Goal: Task Accomplishment & Management: Use online tool/utility

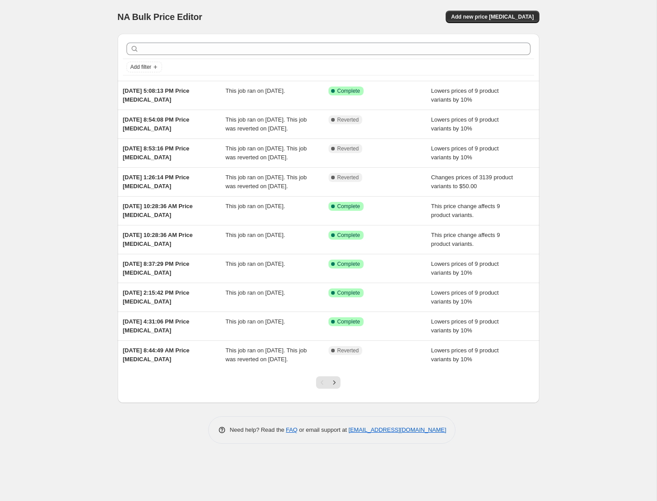
click at [508, 23] on div "NA Bulk Price Editor. This page is ready NA Bulk Price Editor Add new price [ME…" at bounding box center [329, 17] width 422 height 34
click at [504, 20] on span "Add new price [MEDICAL_DATA]" at bounding box center [492, 16] width 83 height 7
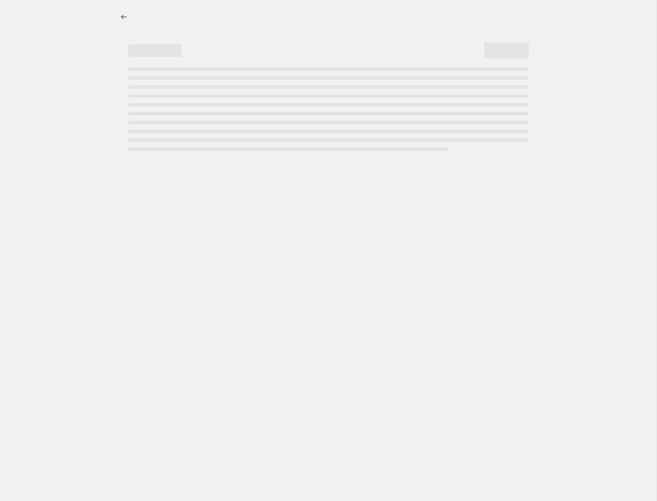
select select "percentage"
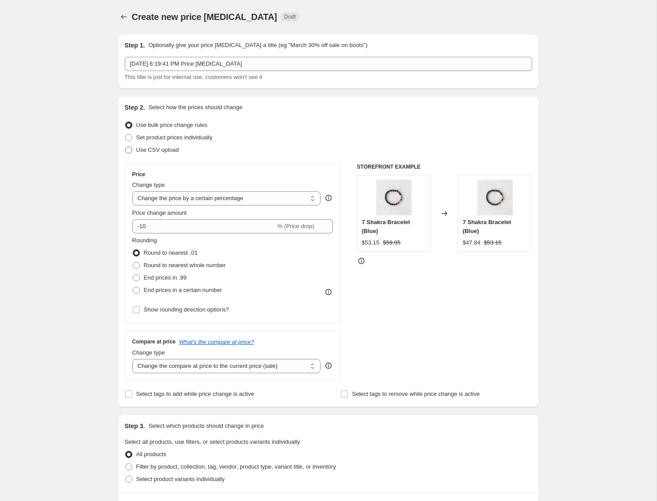
click at [149, 151] on span "Use CSV upload" at bounding box center [157, 149] width 43 height 7
click at [126, 147] on input "Use CSV upload" at bounding box center [125, 146] width 0 height 0
radio input "true"
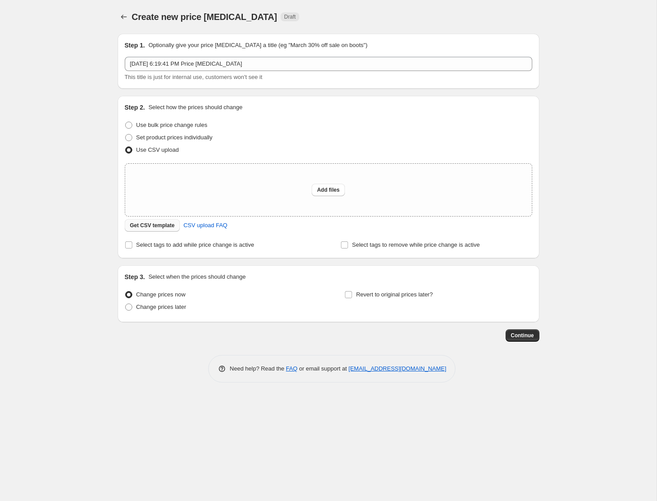
click at [158, 226] on span "Get CSV template" at bounding box center [152, 225] width 45 height 7
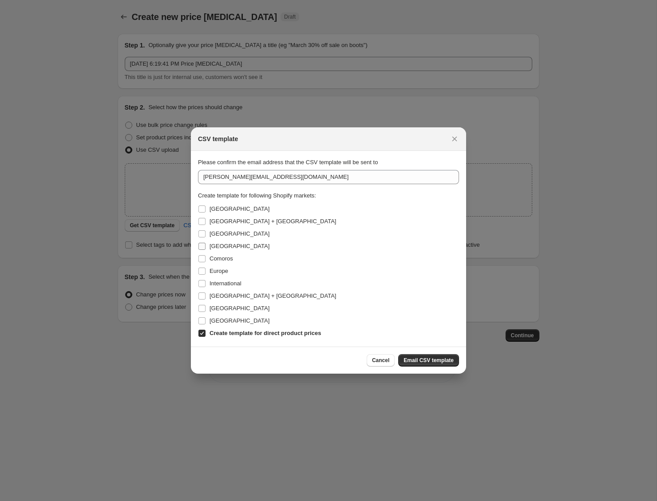
click at [219, 247] on span "[GEOGRAPHIC_DATA]" at bounding box center [240, 246] width 60 height 7
click at [206, 247] on input "[GEOGRAPHIC_DATA]" at bounding box center [201, 246] width 7 height 7
checkbox input "true"
click at [222, 273] on span "Europe" at bounding box center [219, 271] width 19 height 7
click at [206, 273] on input "Europe" at bounding box center [201, 271] width 7 height 7
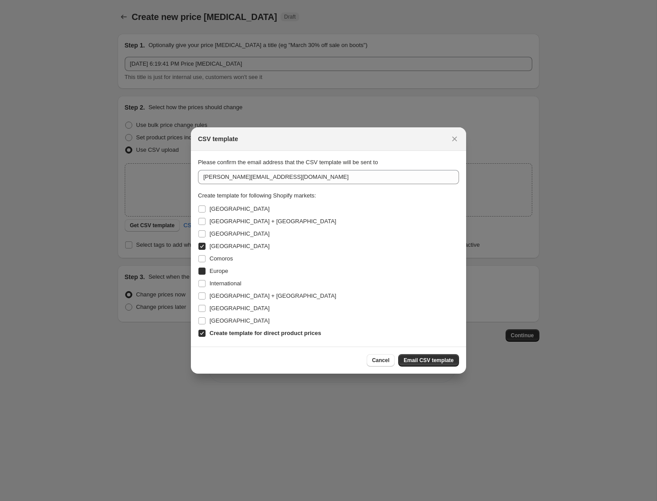
checkbox input "true"
drag, startPoint x: 231, startPoint y: 333, endPoint x: 241, endPoint y: 334, distance: 9.3
click at [231, 333] on b "Create template for direct product prices" at bounding box center [265, 333] width 111 height 7
click at [206, 333] on input "Create template for direct product prices" at bounding box center [201, 333] width 7 height 7
checkbox input "false"
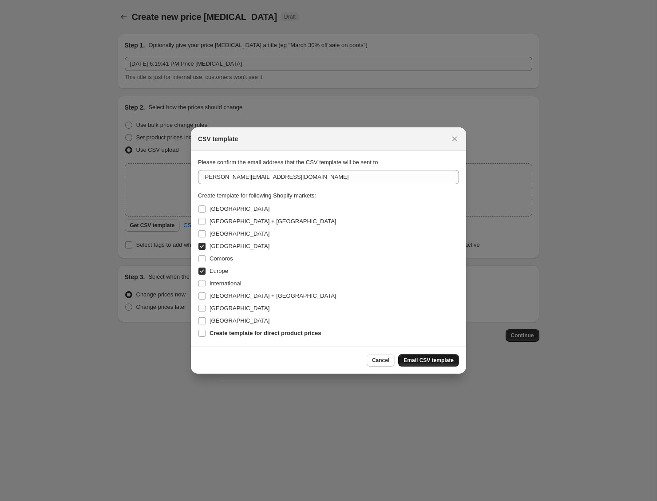
click at [422, 361] on span "Email CSV template" at bounding box center [429, 360] width 50 height 7
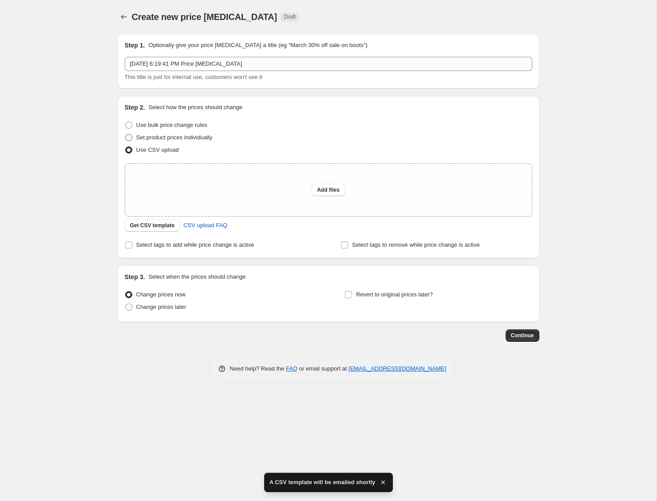
click at [168, 139] on span "Set product prices individually" at bounding box center [174, 137] width 76 height 7
click at [126, 135] on input "Set product prices individually" at bounding box center [125, 134] width 0 height 0
radio input "true"
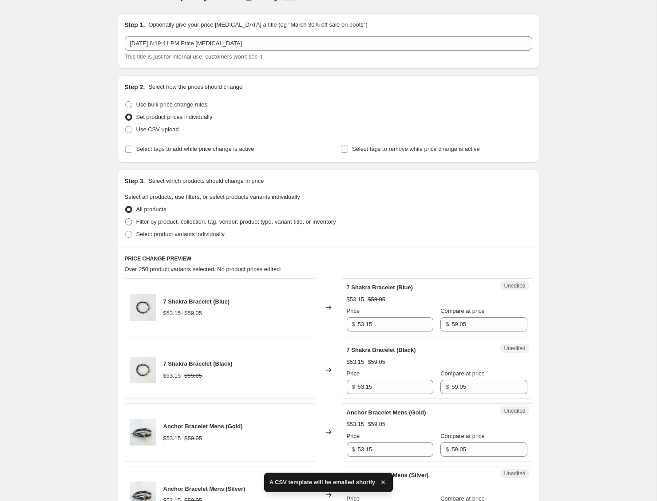
scroll to position [60, 0]
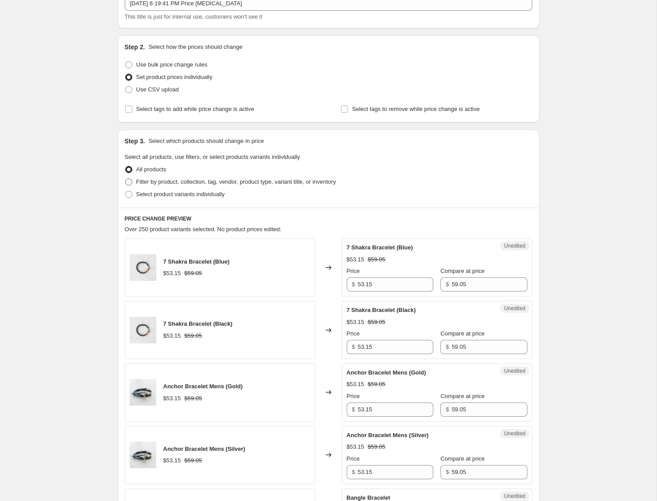
drag, startPoint x: 178, startPoint y: 180, endPoint x: 138, endPoint y: 179, distance: 40.4
click at [178, 180] on span "Filter by product, collection, tag, vendor, product type, variant title, or inv…" at bounding box center [236, 181] width 200 height 7
click at [126, 179] on input "Filter by product, collection, tag, vendor, product type, variant title, or inv…" at bounding box center [125, 178] width 0 height 0
radio input "true"
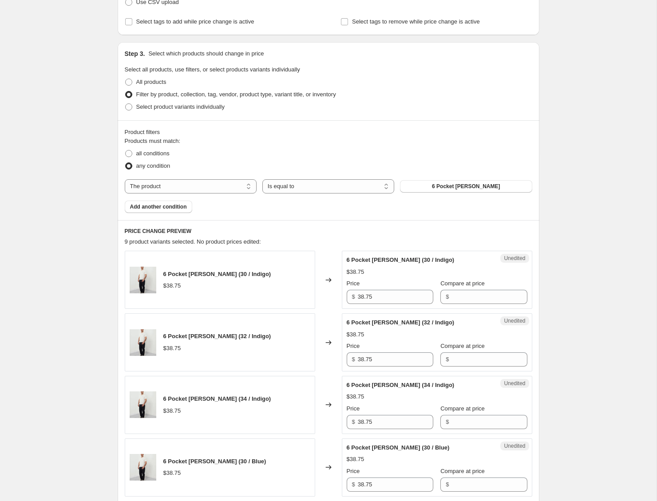
scroll to position [150, 0]
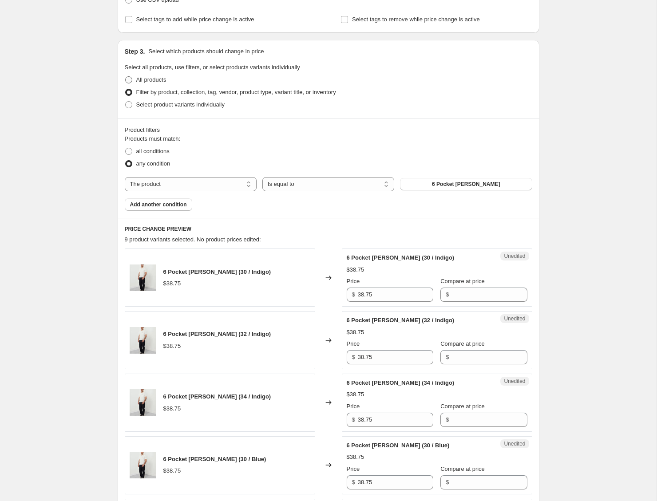
click at [154, 81] on span "All products" at bounding box center [151, 79] width 30 height 7
click at [126, 77] on input "All products" at bounding box center [125, 76] width 0 height 0
radio input "true"
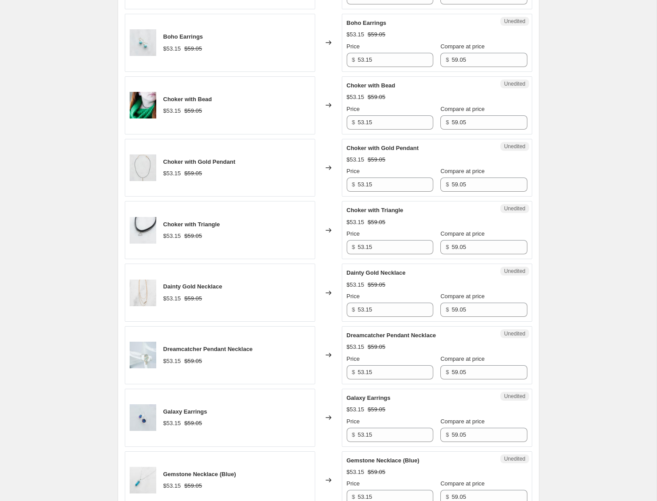
scroll to position [1257, 0]
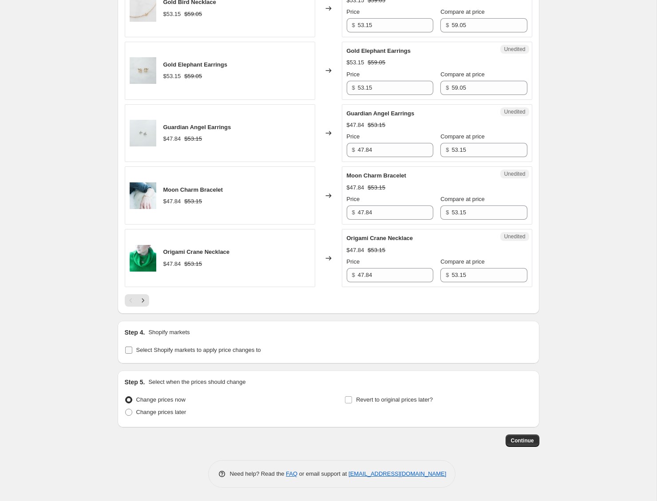
click at [223, 351] on span "Select Shopify markets to apply price changes to" at bounding box center [198, 350] width 125 height 7
click at [132, 351] on input "Select Shopify markets to apply price changes to" at bounding box center [128, 350] width 7 height 7
checkbox input "true"
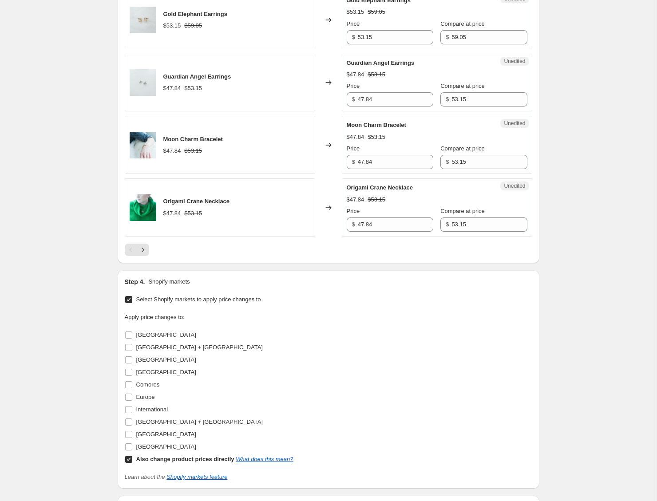
scroll to position [1400, 0]
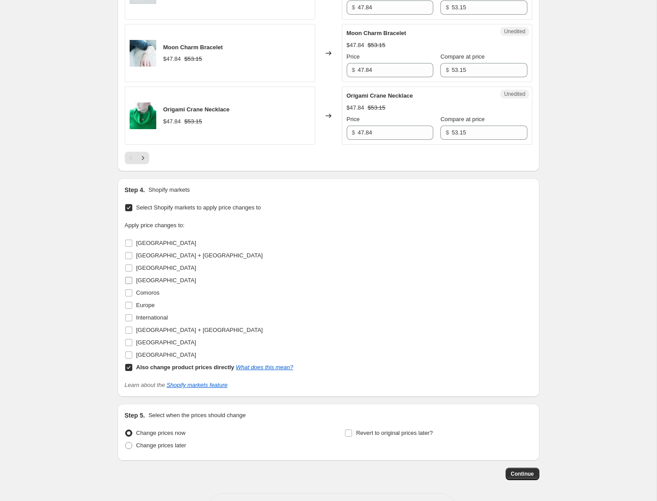
click at [147, 281] on span "[GEOGRAPHIC_DATA]" at bounding box center [166, 280] width 60 height 7
click at [132, 281] on input "[GEOGRAPHIC_DATA]" at bounding box center [128, 280] width 7 height 7
checkbox input "true"
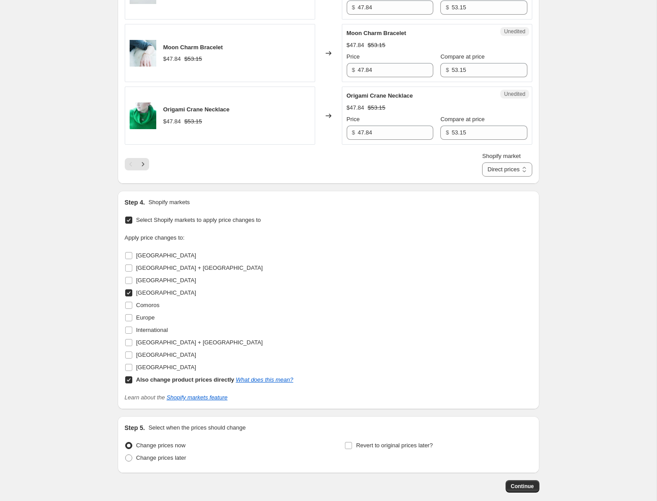
click at [183, 379] on b "Also change product prices directly" at bounding box center [185, 379] width 98 height 7
click at [132, 379] on input "Also change product prices directly What does this mean?" at bounding box center [128, 379] width 7 height 7
checkbox input "false"
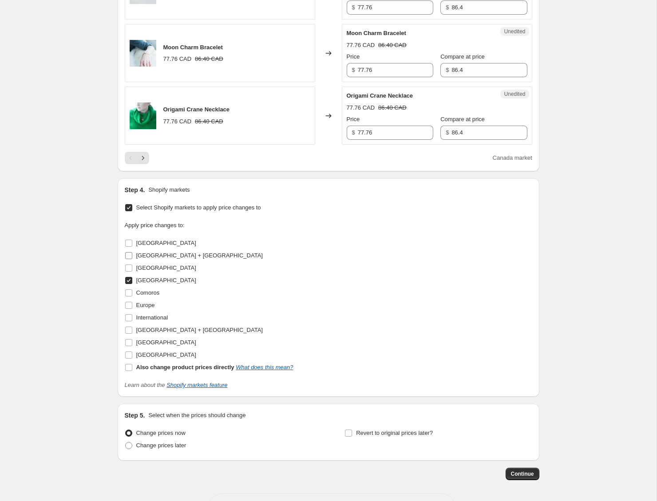
click at [145, 255] on span "[GEOGRAPHIC_DATA] + [GEOGRAPHIC_DATA]" at bounding box center [199, 255] width 127 height 7
click at [132, 255] on input "[GEOGRAPHIC_DATA] + [GEOGRAPHIC_DATA]" at bounding box center [128, 255] width 7 height 7
checkbox input "true"
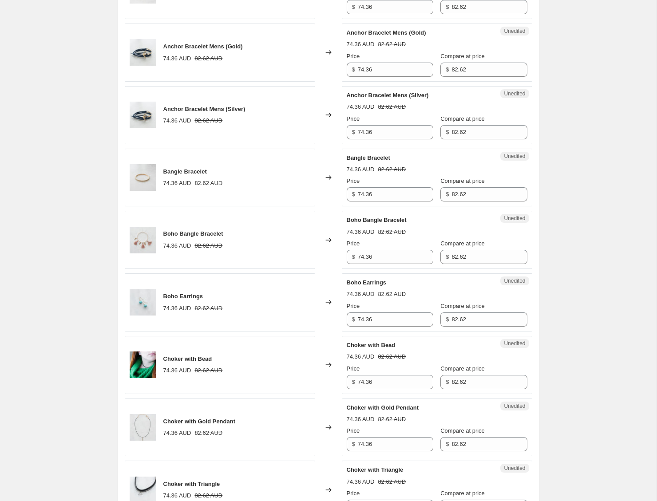
scroll to position [0, 0]
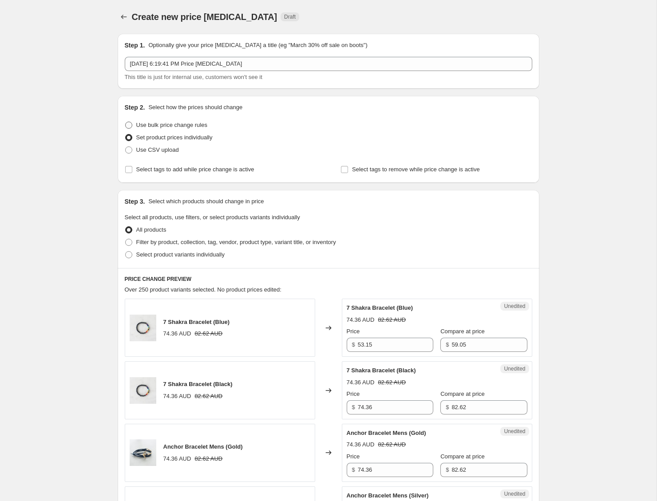
click at [165, 127] on span "Use bulk price change rules" at bounding box center [171, 125] width 71 height 7
click at [126, 122] on input "Use bulk price change rules" at bounding box center [125, 122] width 0 height 0
radio input "true"
select select "percentage"
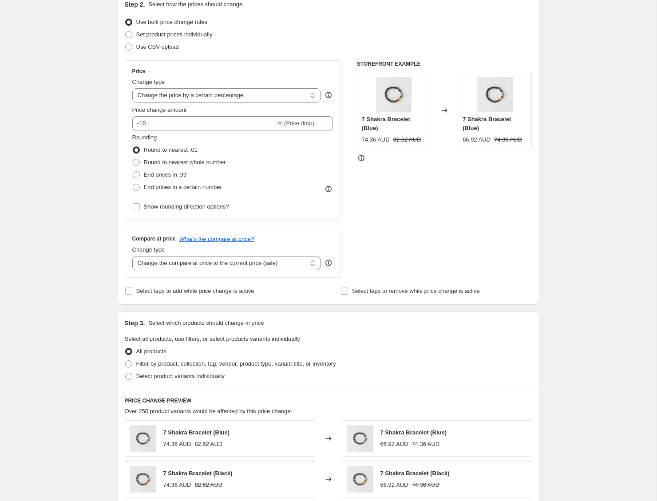
scroll to position [169, 0]
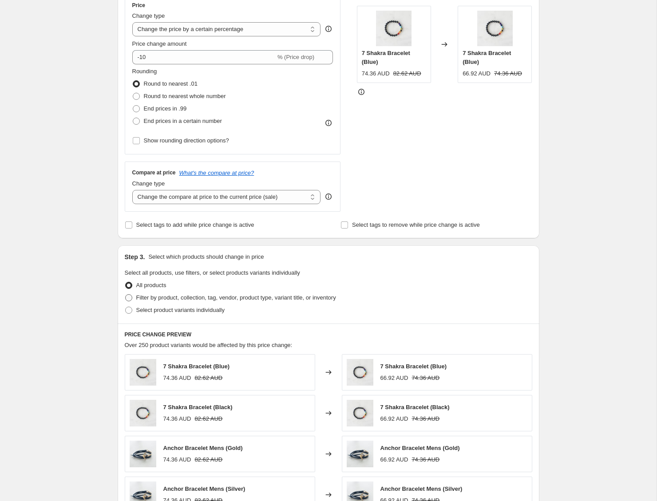
click at [256, 297] on span "Filter by product, collection, tag, vendor, product type, variant title, or inv…" at bounding box center [236, 297] width 200 height 7
click at [126, 295] on input "Filter by product, collection, tag, vendor, product type, variant title, or inv…" at bounding box center [125, 294] width 0 height 0
radio input "true"
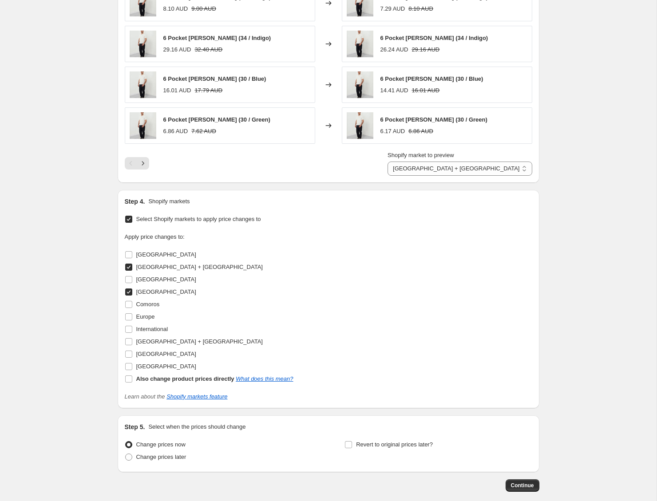
scroll to position [724, 0]
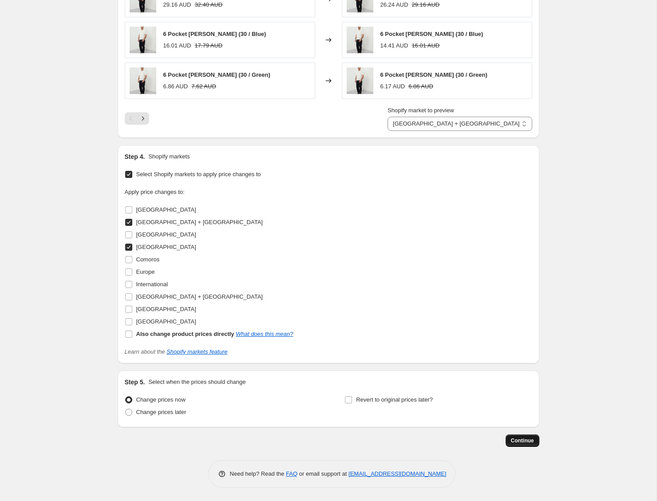
click at [528, 442] on span "Continue" at bounding box center [522, 440] width 23 height 7
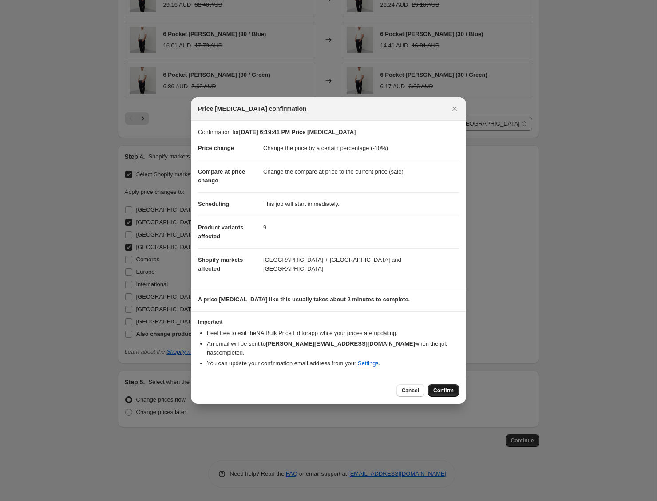
click at [445, 391] on button "Confirm" at bounding box center [443, 390] width 31 height 12
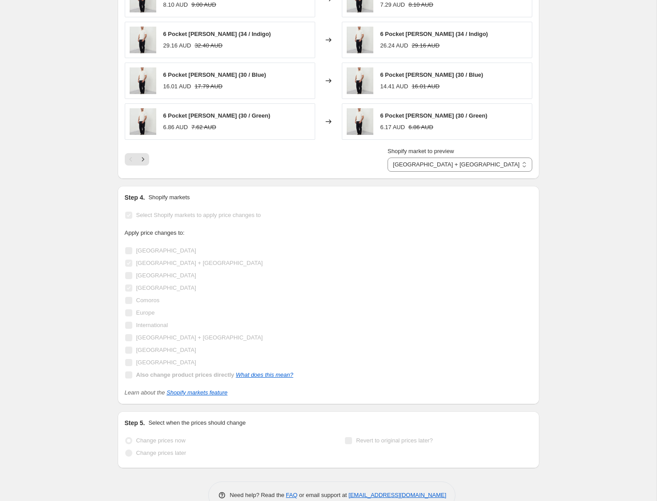
scroll to position [747, 0]
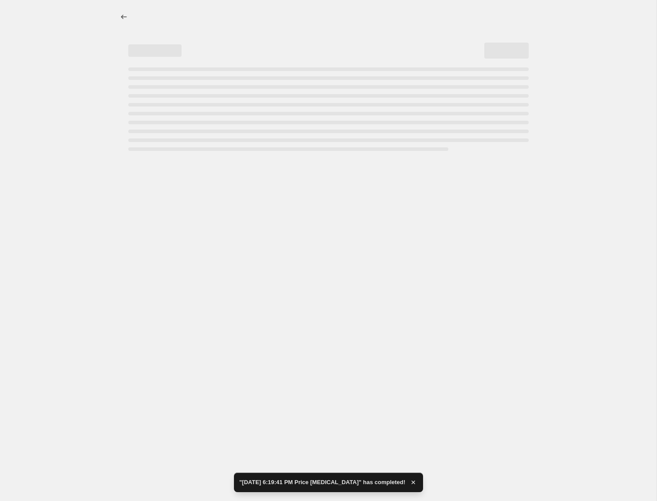
select select "percentage"
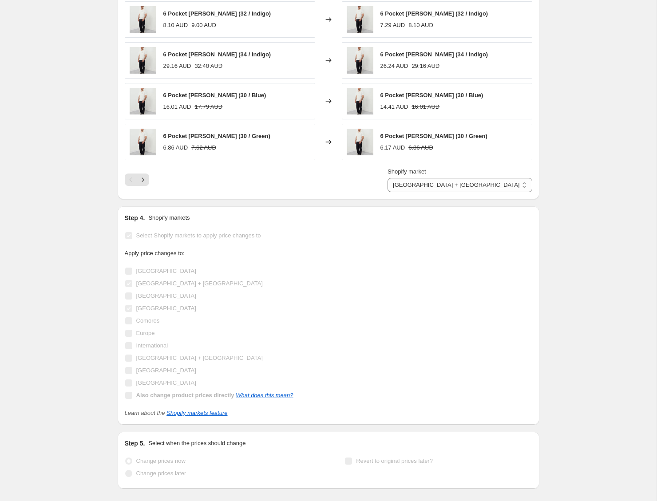
scroll to position [0, 0]
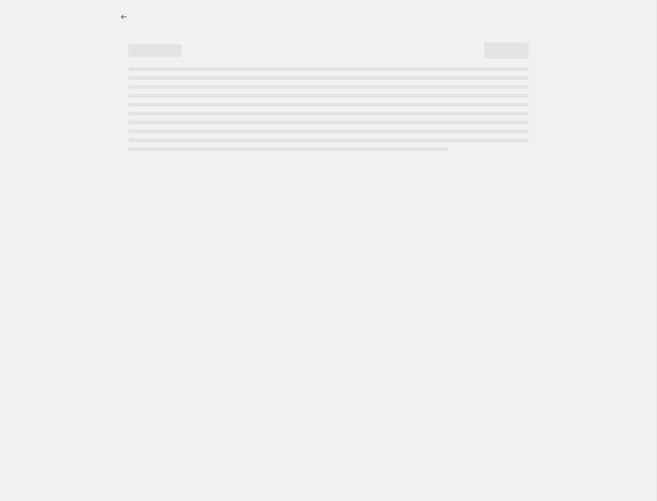
select select "percentage"
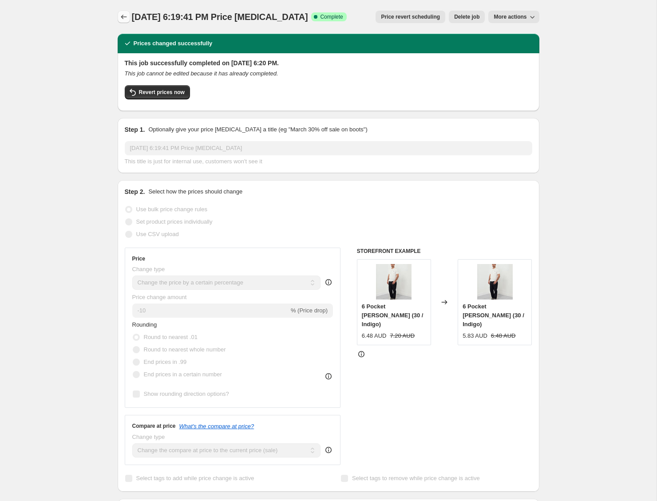
click at [121, 19] on icon "Price change jobs" at bounding box center [123, 16] width 9 height 9
